Goal: Submit feedback/report problem: Leave review/rating

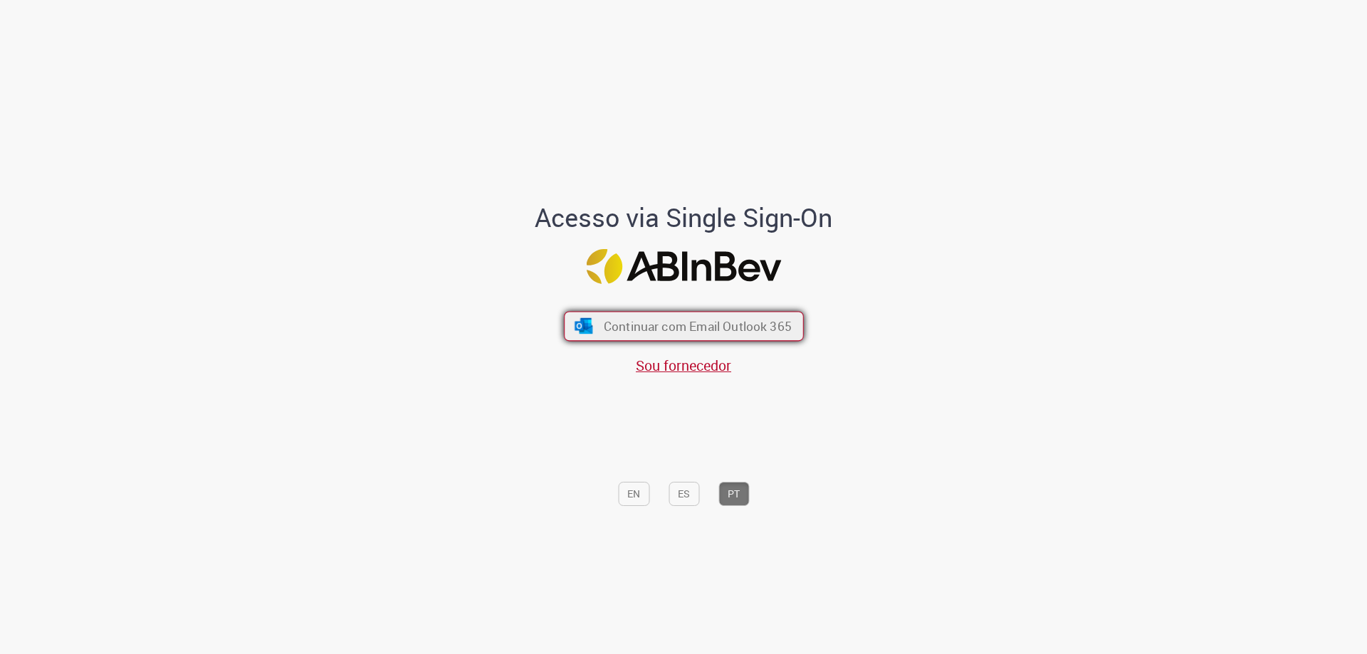
click at [681, 319] on span "Continuar com Email Outlook 365" at bounding box center [697, 326] width 188 height 16
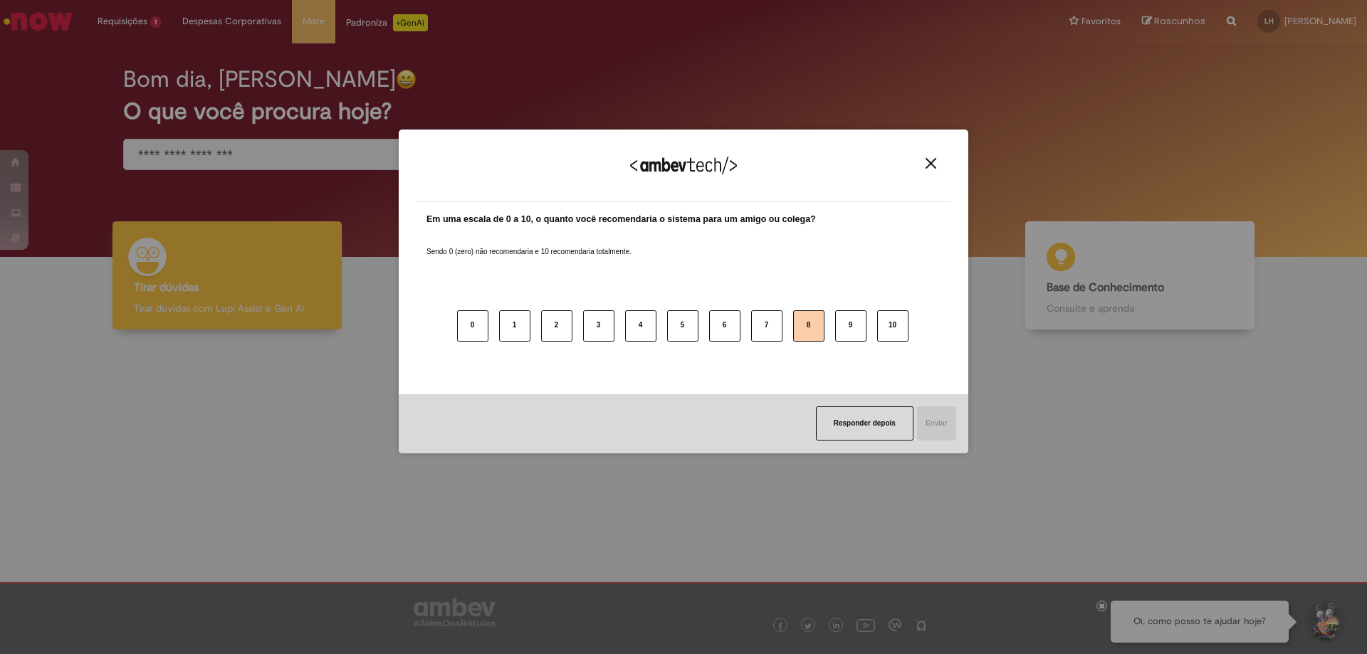
click at [816, 335] on button "8" at bounding box center [808, 325] width 31 height 31
click at [938, 430] on button "Enviar" at bounding box center [936, 424] width 41 height 34
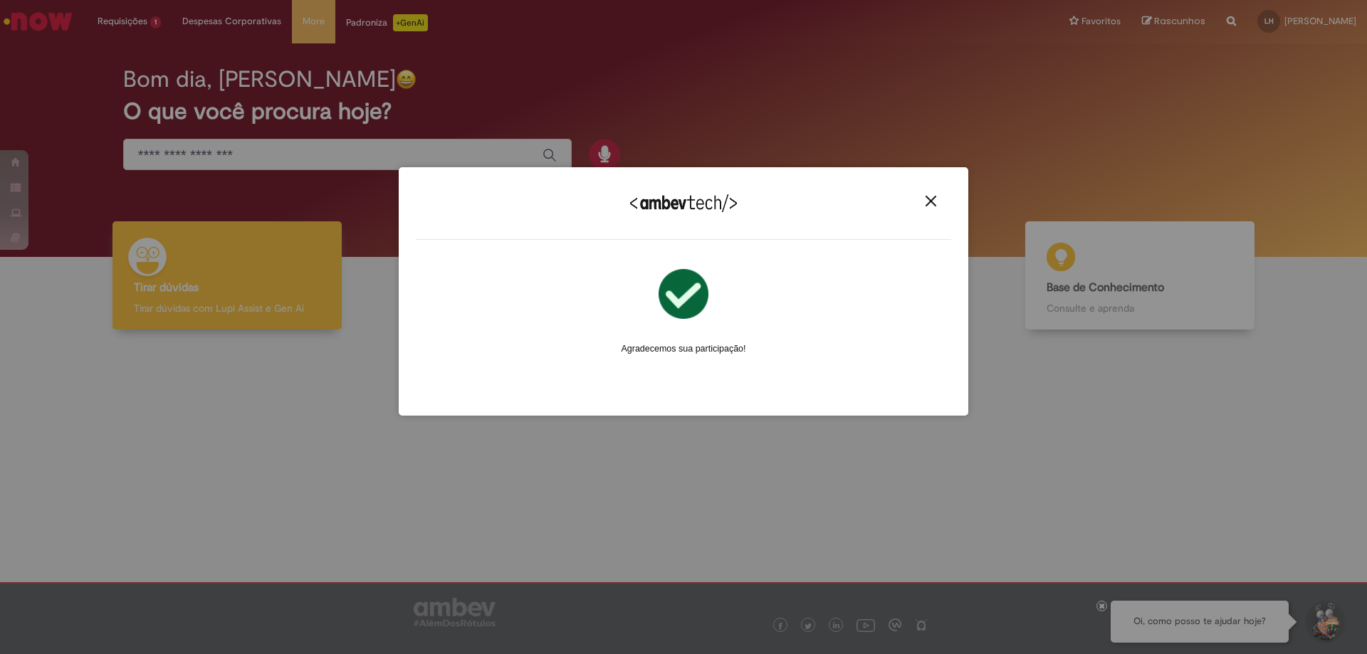
click at [929, 192] on div "Agradecemos seu feedback!" at bounding box center [683, 212] width 535 height 56
click at [929, 203] on img "Close" at bounding box center [931, 201] width 11 height 11
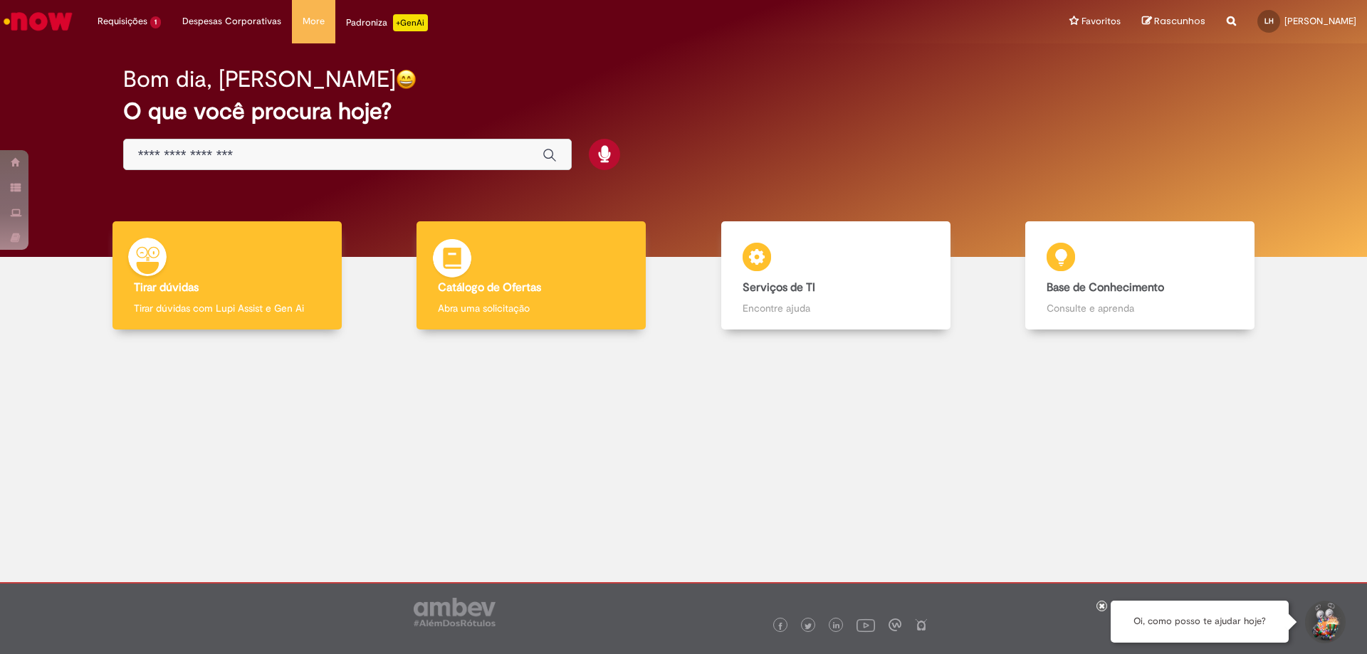
click at [453, 258] on img at bounding box center [452, 260] width 43 height 43
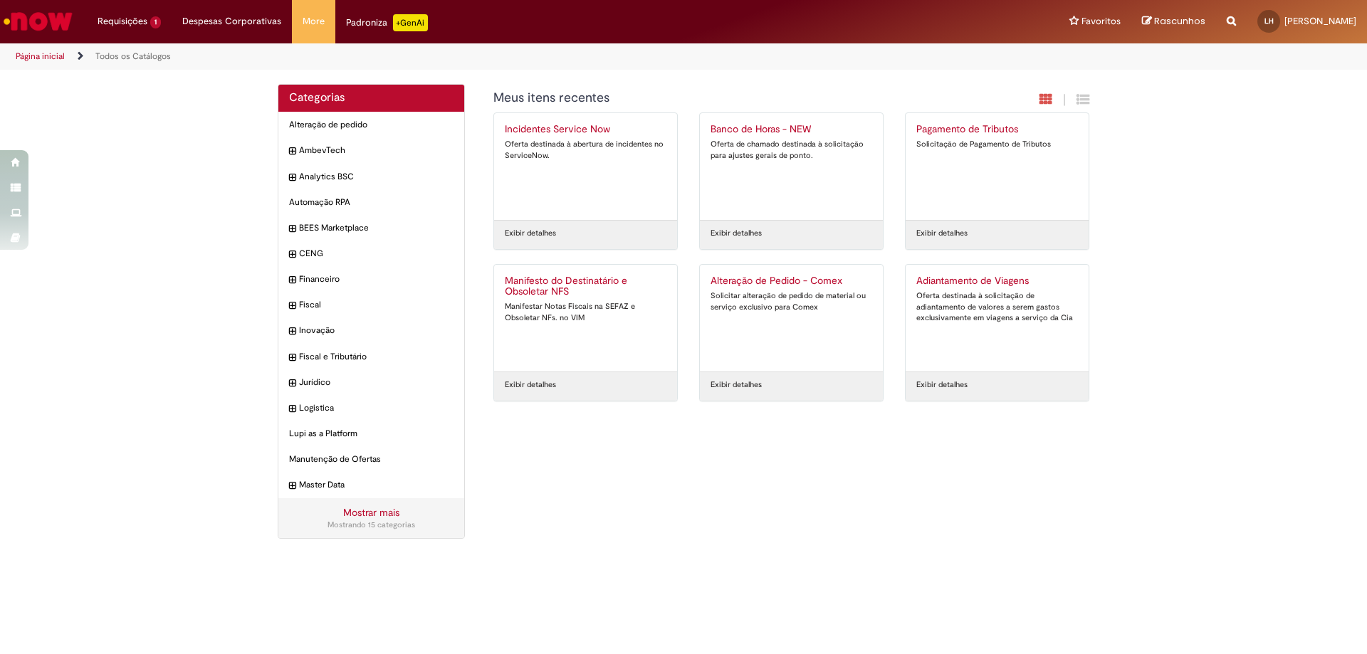
click at [66, 24] on img "Ir para a Homepage" at bounding box center [37, 21] width 73 height 28
